Goal: Transaction & Acquisition: Purchase product/service

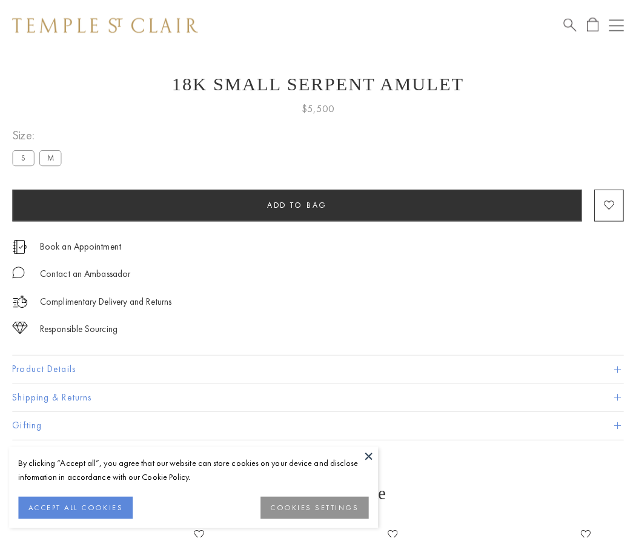
scroll to position [48, 0]
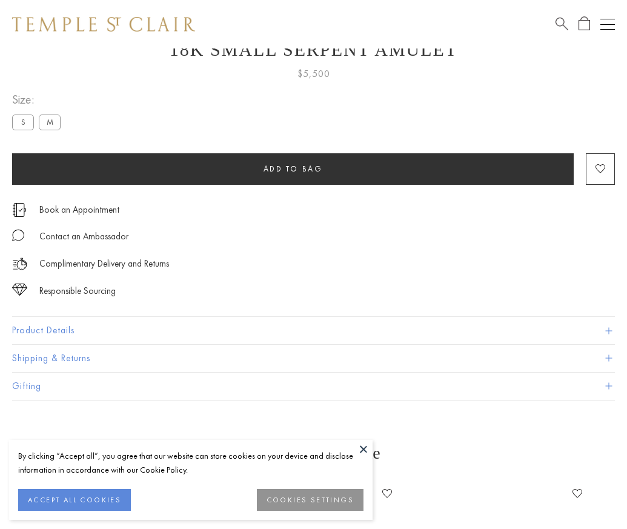
click at [293, 168] on span "Add to bag" at bounding box center [293, 169] width 59 height 10
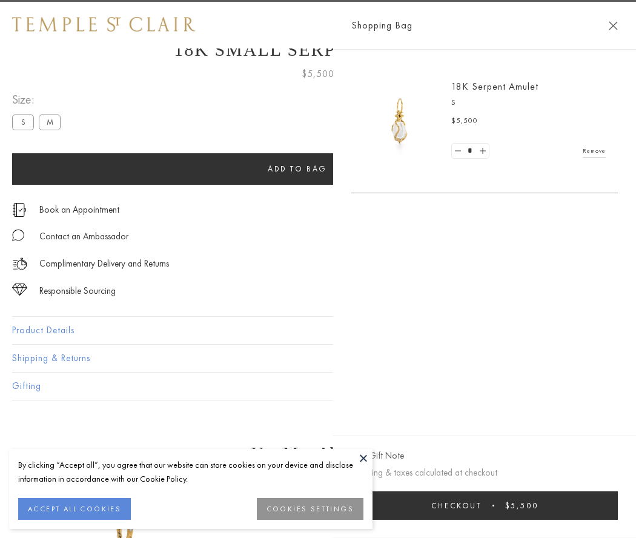
click at [515, 505] on button "Checkout $5,500" at bounding box center [484, 505] width 267 height 28
